Goal: Information Seeking & Learning: Learn about a topic

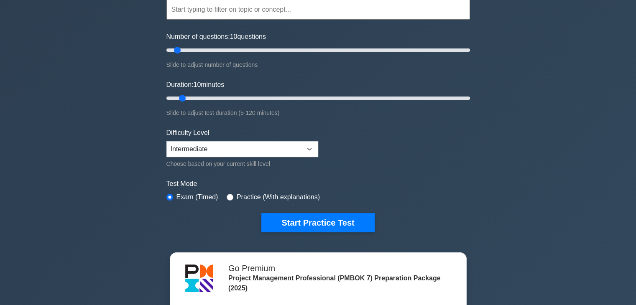
scroll to position [84, 0]
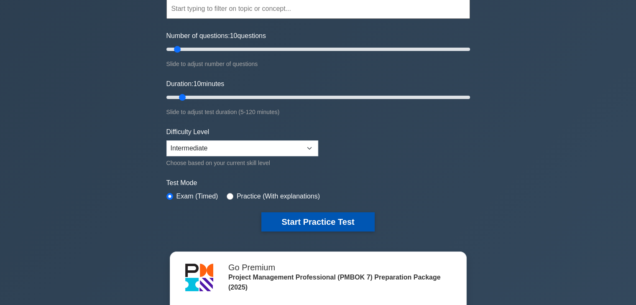
click at [320, 219] on button "Start Practice Test" at bounding box center [317, 221] width 113 height 19
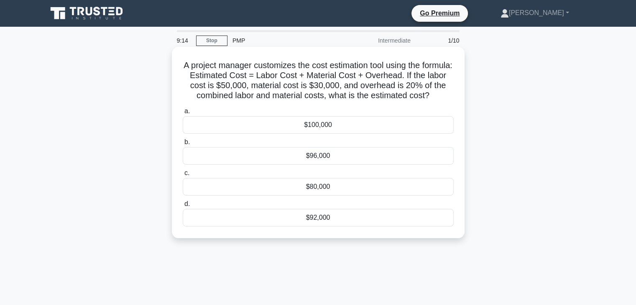
click at [316, 165] on div "$96,000" at bounding box center [318, 156] width 271 height 18
click at [183, 145] on input "b. $96,000" at bounding box center [183, 142] width 0 height 5
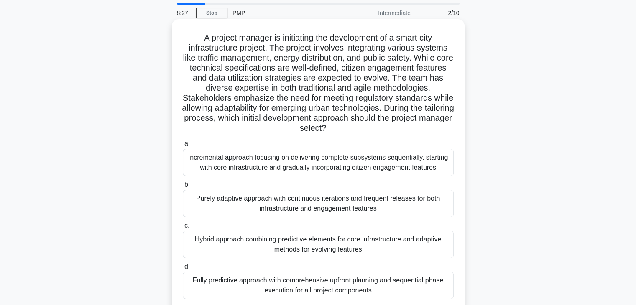
scroll to position [42, 0]
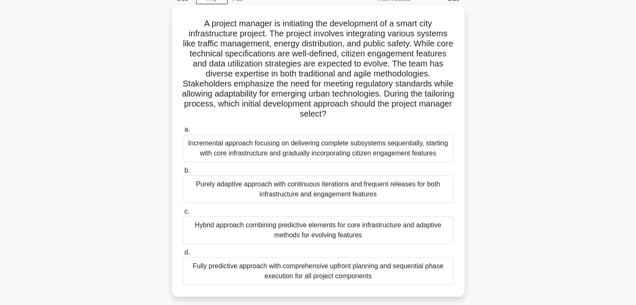
click at [274, 235] on div "Hybrid approach combining predictive elements for core infrastructure and adapt…" at bounding box center [318, 231] width 271 height 28
click at [183, 214] on input "c. Hybrid approach combining predictive elements for core infrastructure and ad…" at bounding box center [183, 211] width 0 height 5
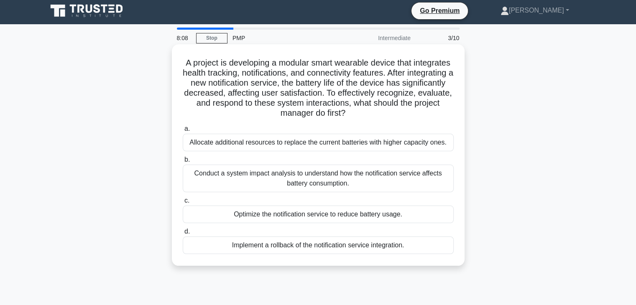
scroll to position [0, 0]
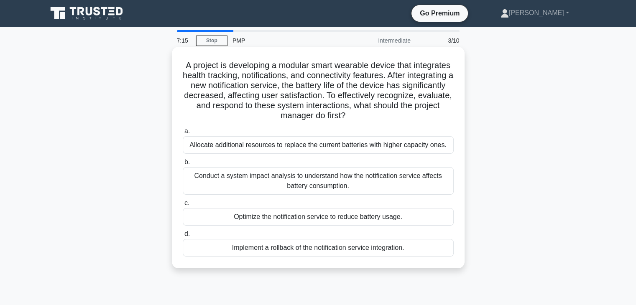
click at [321, 179] on div "Conduct a system impact analysis to understand how the notification service aff…" at bounding box center [318, 181] width 271 height 28
click at [183, 165] on input "b. Conduct a system impact analysis to understand how the notification service …" at bounding box center [183, 162] width 0 height 5
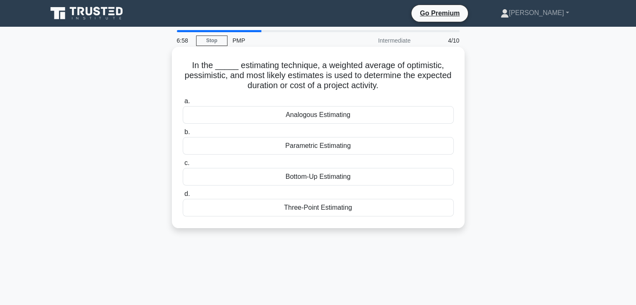
click at [308, 207] on div "Three-Point Estimating" at bounding box center [318, 208] width 271 height 18
click at [183, 197] on input "d. Three-Point Estimating" at bounding box center [183, 194] width 0 height 5
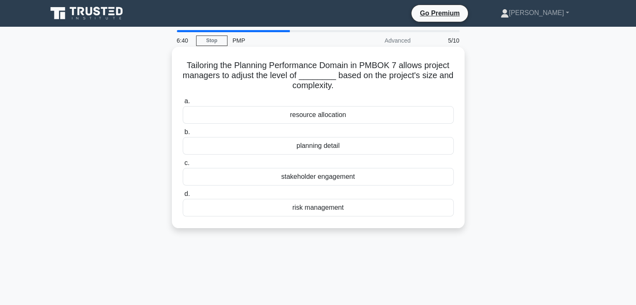
click at [319, 148] on div "planning detail" at bounding box center [318, 146] width 271 height 18
click at [183, 135] on input "b. planning detail" at bounding box center [183, 132] width 0 height 5
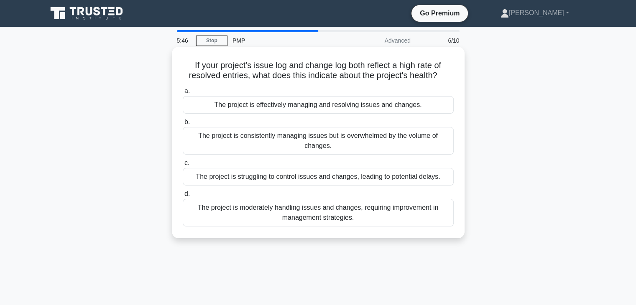
click at [263, 104] on div "The project is effectively managing and resolving issues and changes." at bounding box center [318, 105] width 271 height 18
click at [183, 94] on input "a. The project is effectively managing and resolving issues and changes." at bounding box center [183, 91] width 0 height 5
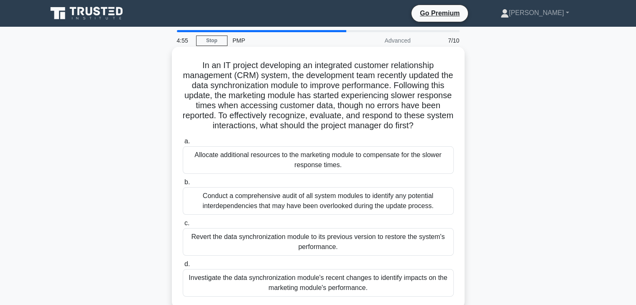
click at [256, 199] on div "Conduct a comprehensive audit of all system modules to identify any potential i…" at bounding box center [318, 201] width 271 height 28
click at [183, 185] on input "b. Conduct a comprehensive audit of all system modules to identify any potentia…" at bounding box center [183, 182] width 0 height 5
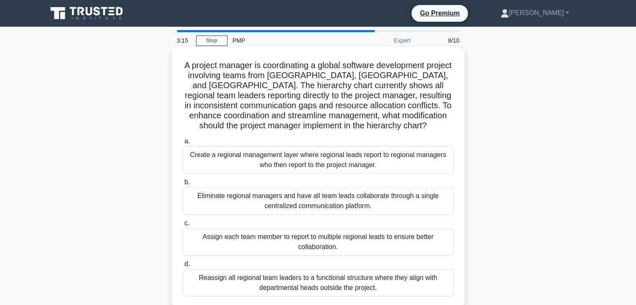
click at [330, 159] on div "Create a regional management layer where regional leads report to regional mana…" at bounding box center [318, 160] width 271 height 28
click at [199, 162] on div "Create a regional management layer where regional leads report to regional mana…" at bounding box center [318, 160] width 271 height 28
click at [183, 144] on input "a. Create a regional management layer where regional leads report to regional m…" at bounding box center [183, 141] width 0 height 5
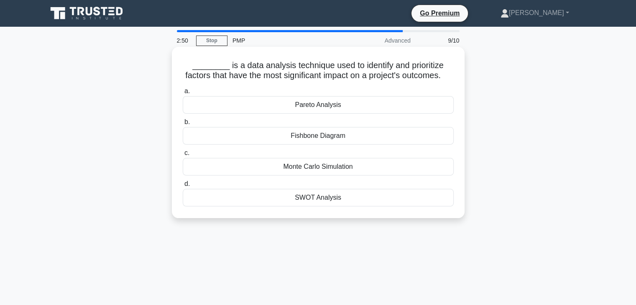
click at [311, 207] on div "SWOT Analysis" at bounding box center [318, 198] width 271 height 18
click at [183, 187] on input "d. SWOT Analysis" at bounding box center [183, 183] width 0 height 5
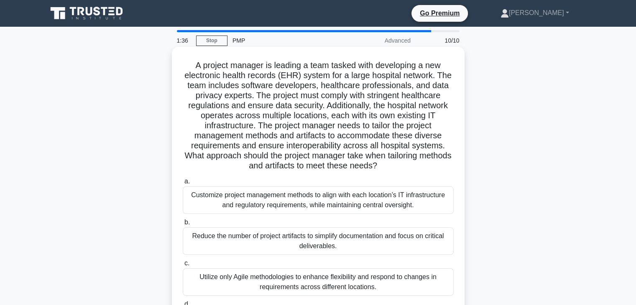
scroll to position [42, 0]
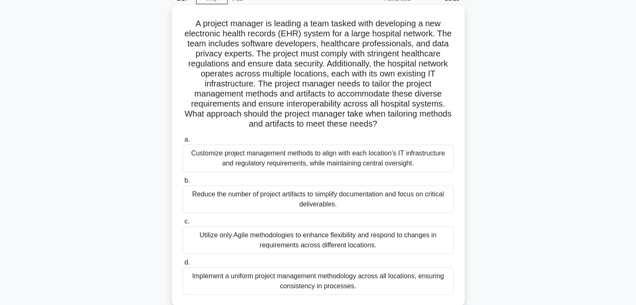
click at [217, 240] on div "Utilize only Agile methodologies to enhance flexibility and respond to changes …" at bounding box center [318, 241] width 271 height 28
click at [183, 225] on input "c. Utilize only Agile methodologies to enhance flexibility and respond to chang…" at bounding box center [183, 221] width 0 height 5
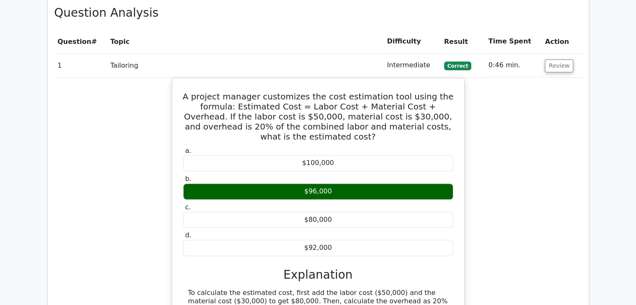
scroll to position [407, 0]
